Goal: Transaction & Acquisition: Purchase product/service

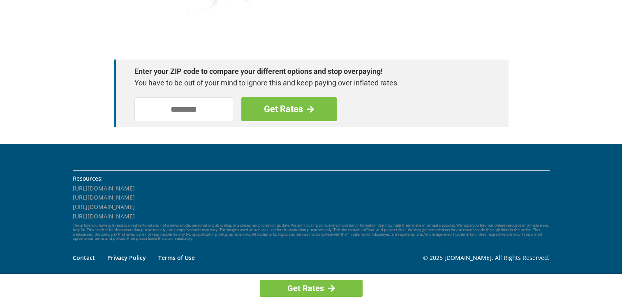
scroll to position [933, 0]
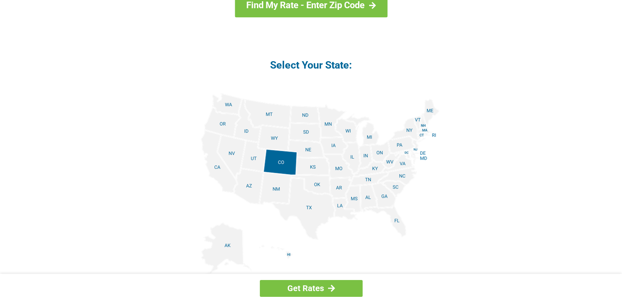
click at [368, 199] on img at bounding box center [311, 185] width 256 height 185
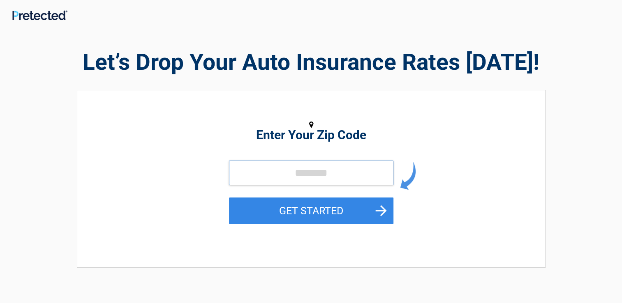
click at [291, 173] on input "tel" at bounding box center [311, 173] width 164 height 25
type input "*****"
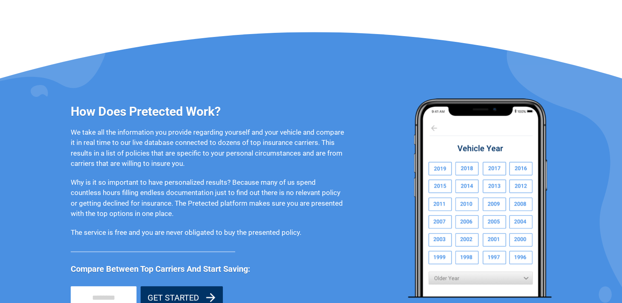
scroll to position [569, 0]
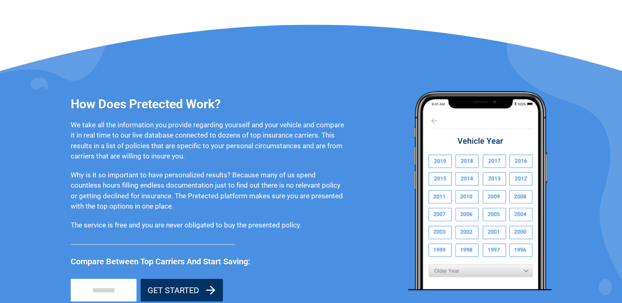
click at [517, 233] on img at bounding box center [480, 191] width 144 height 200
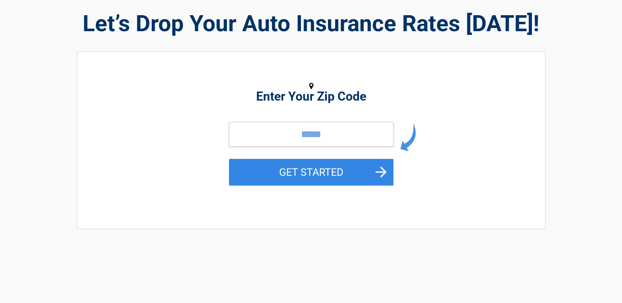
scroll to position [0, 0]
